Goal: Check status: Check status

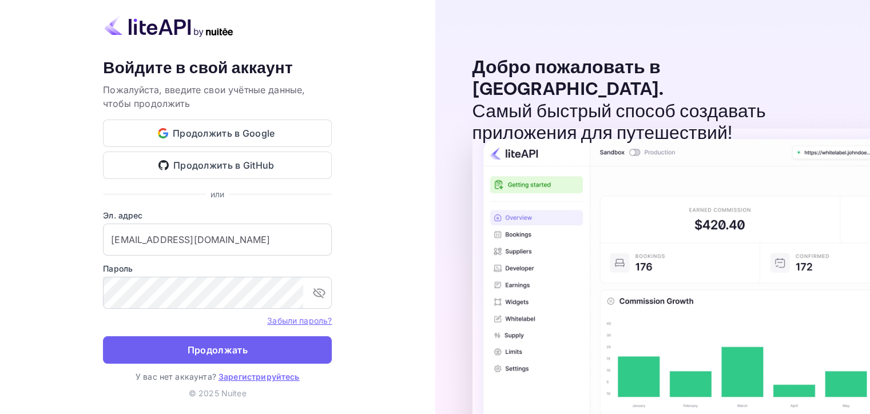
click at [221, 360] on button "Продолжать" at bounding box center [217, 349] width 229 height 27
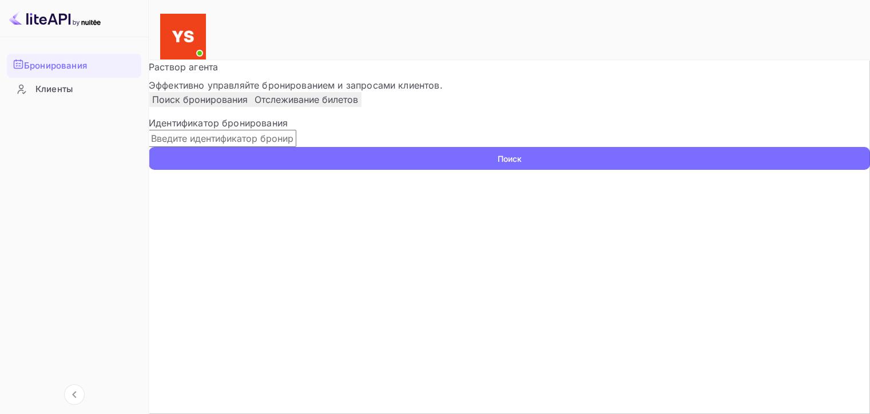
click at [296, 147] on input "text" at bounding box center [223, 138] width 148 height 17
paste input "6911303"
type input "6911303"
click at [522, 165] on ya-tr-span "Поиск" at bounding box center [510, 159] width 24 height 12
